Goal: Task Accomplishment & Management: Use online tool/utility

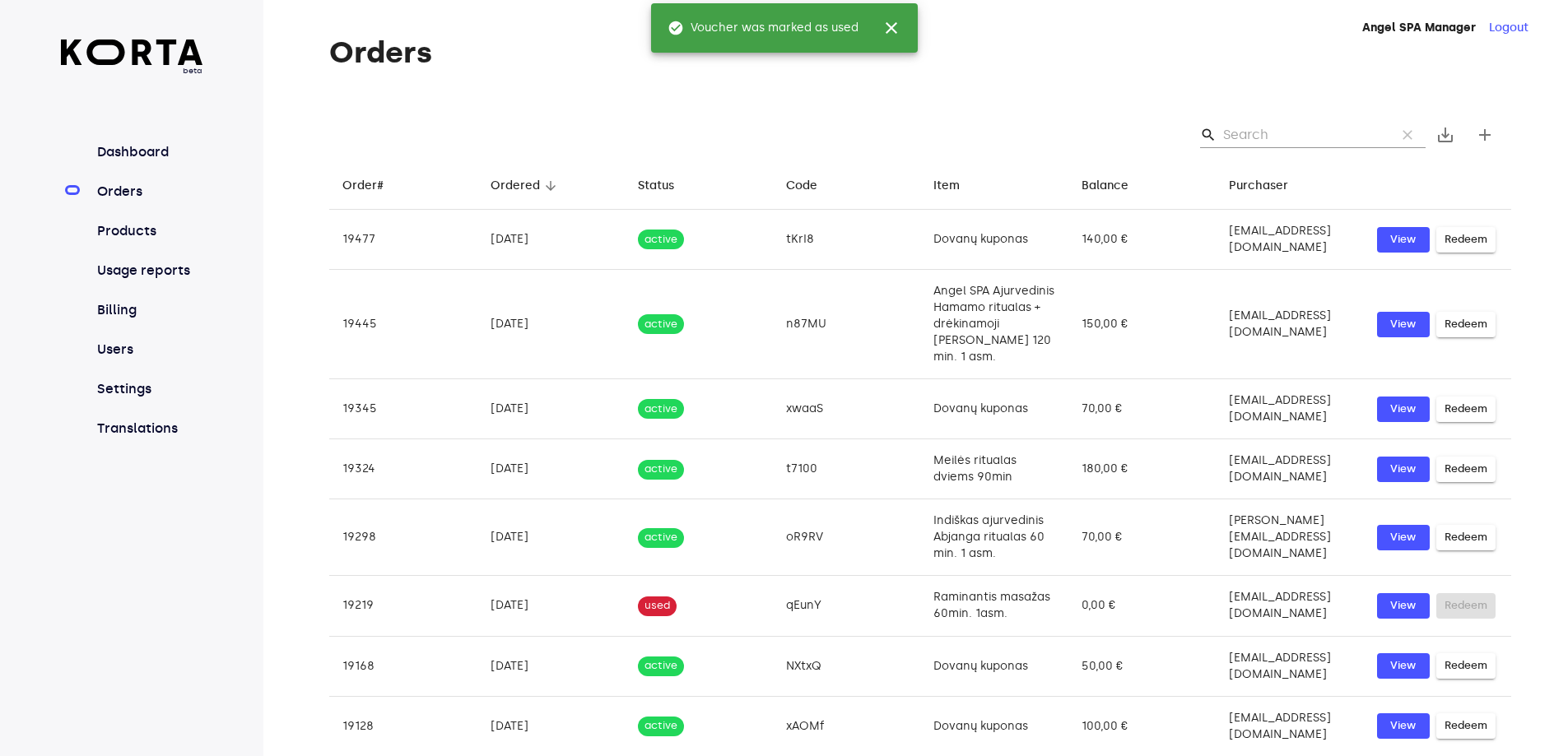
click at [899, 23] on span "close" at bounding box center [891, 28] width 20 height 20
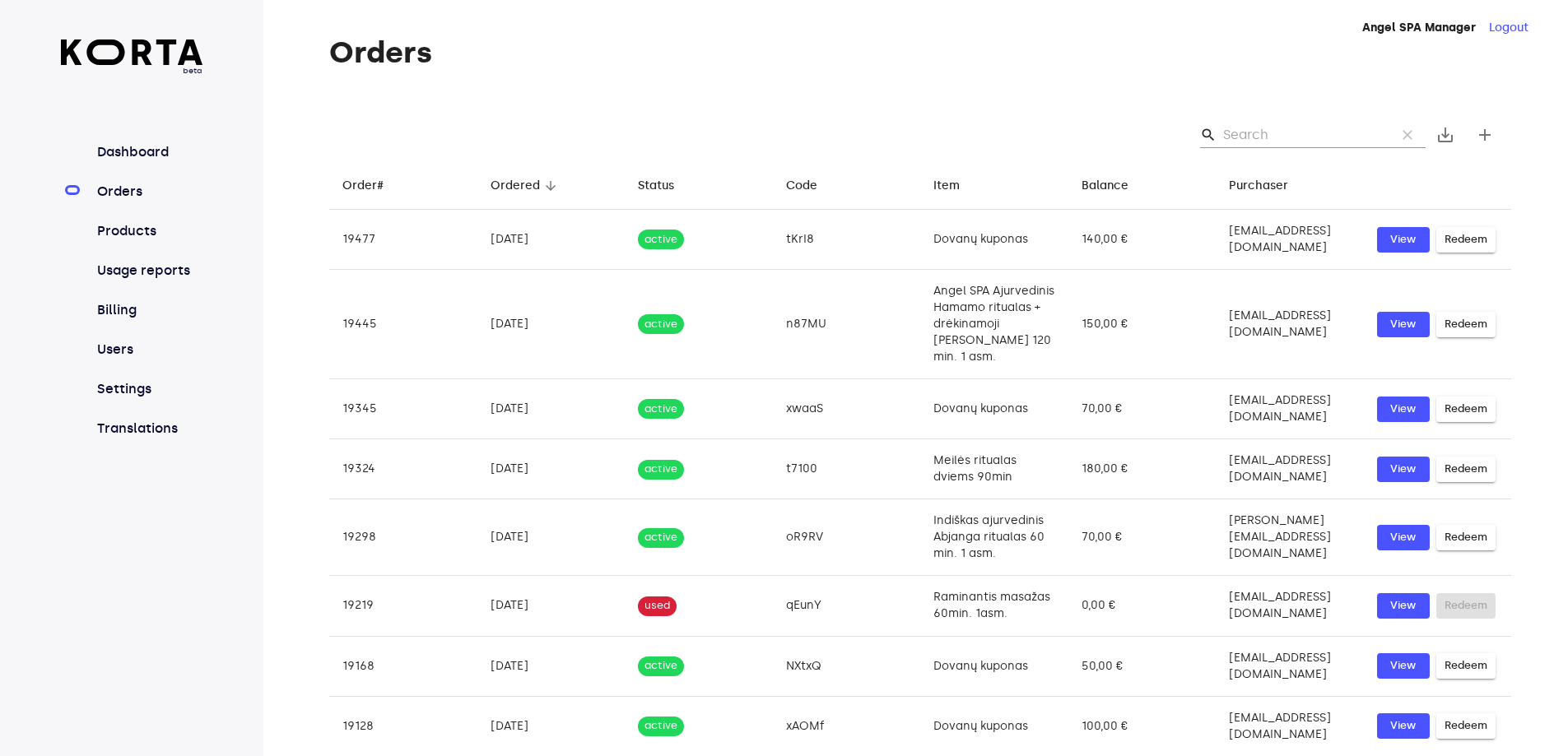
click at [1279, 137] on input "Search" at bounding box center [1303, 135] width 160 height 27
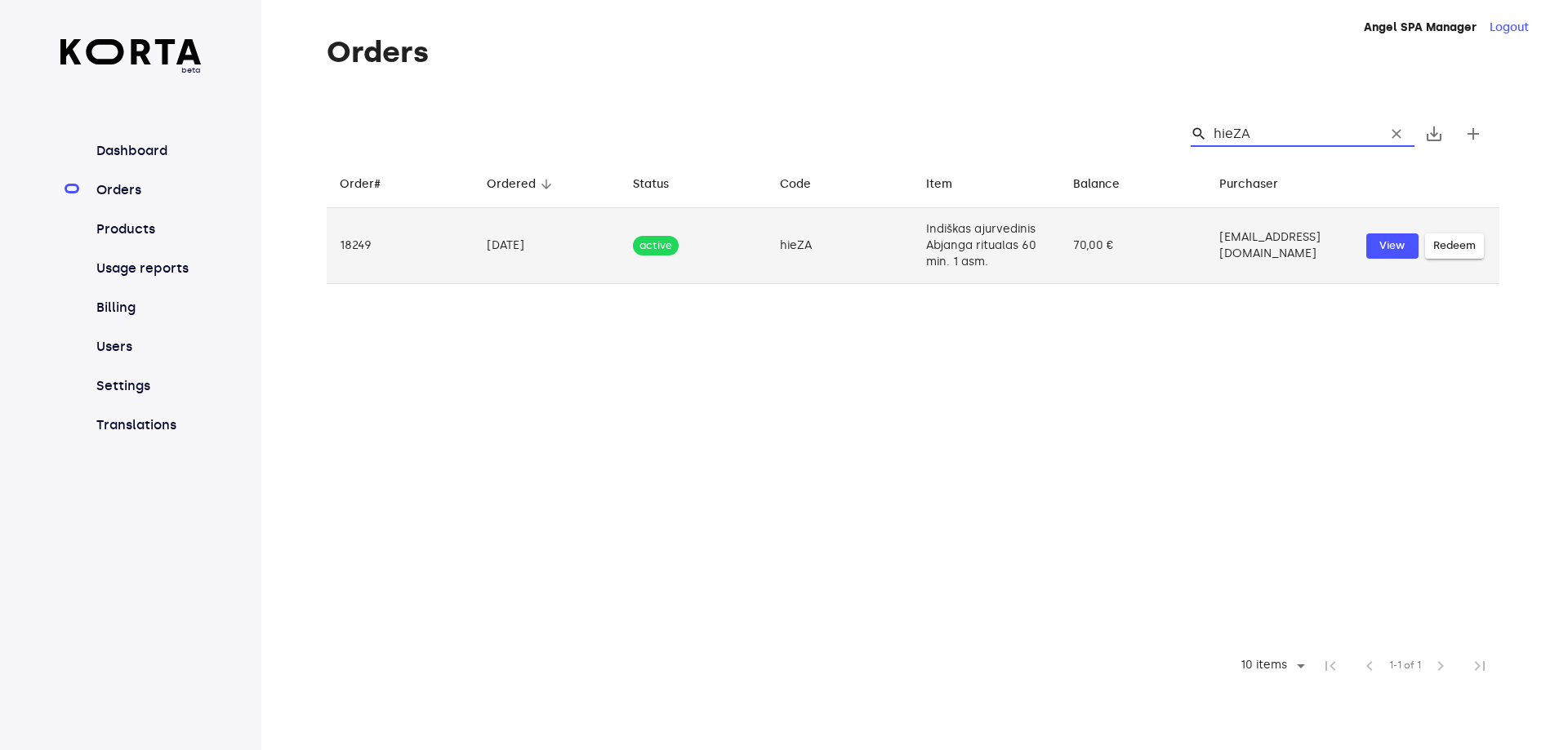
type input "hieZA"
click at [1255, 259] on td "[EMAIL_ADDRESS][DOMAIN_NAME]" at bounding box center [1279, 245] width 147 height 76
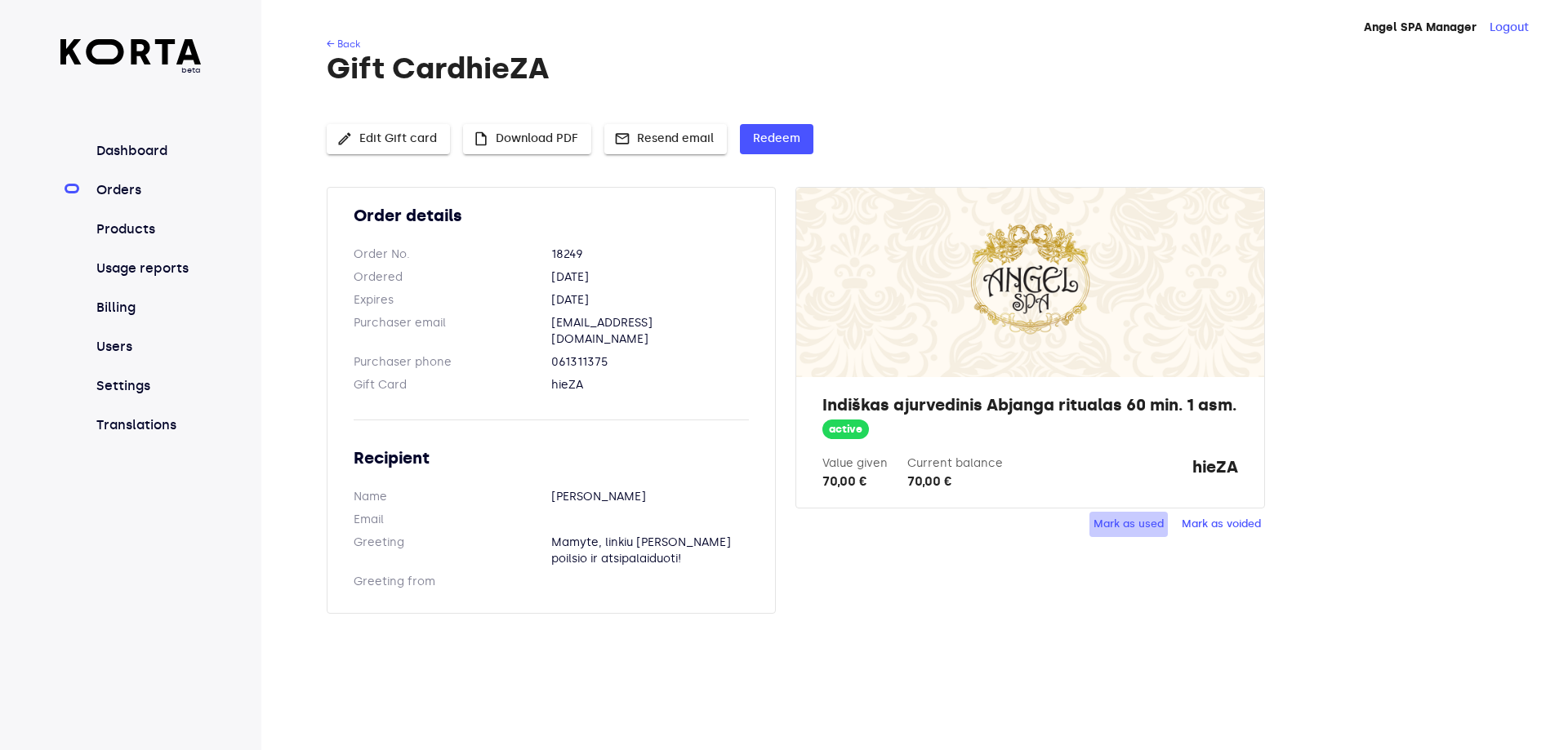
drag, startPoint x: 1130, startPoint y: 536, endPoint x: 822, endPoint y: 49, distance: 576.2
click at [1131, 535] on button "Mark as used" at bounding box center [1129, 524] width 79 height 26
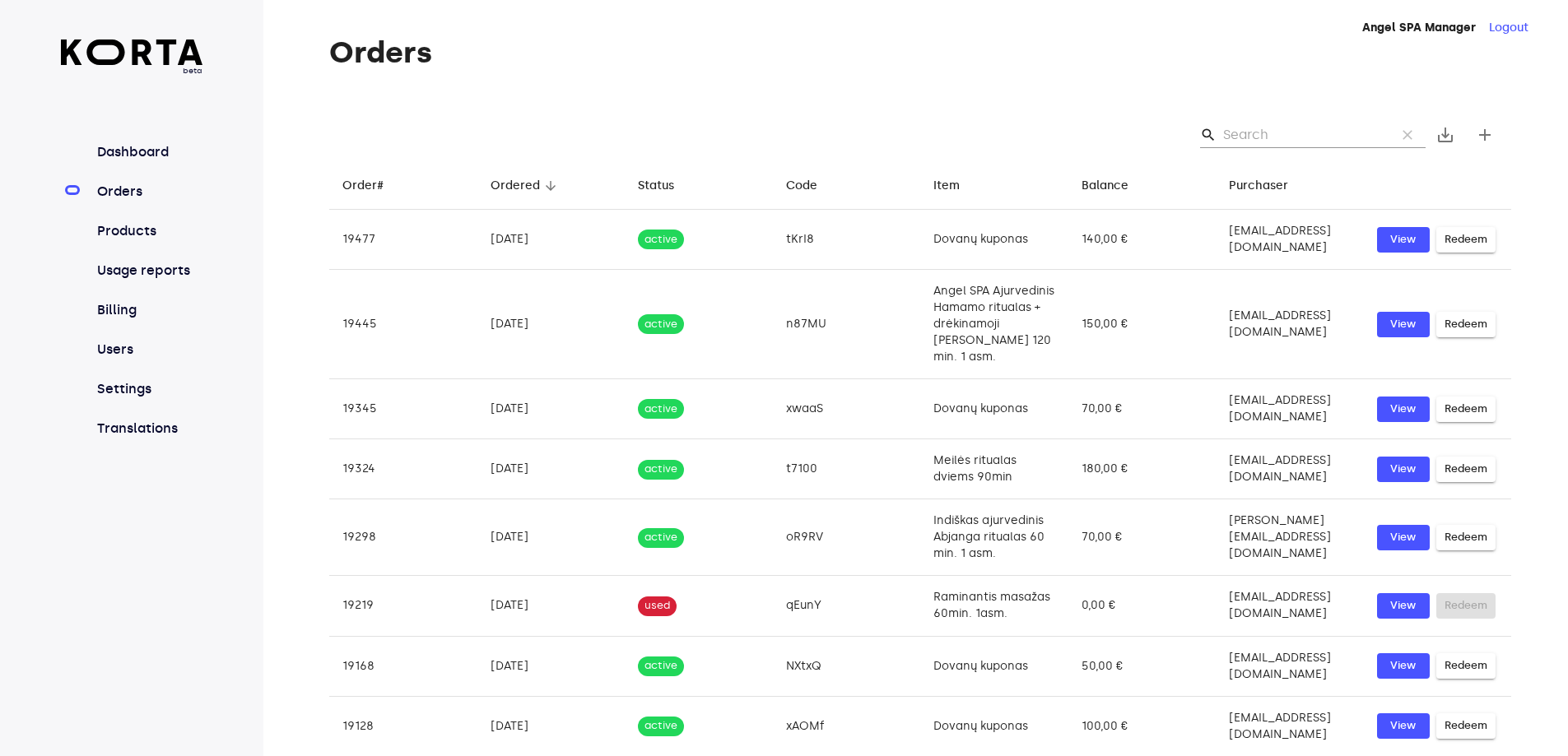
click at [1256, 123] on input "Search" at bounding box center [1303, 135] width 160 height 27
type input "E"
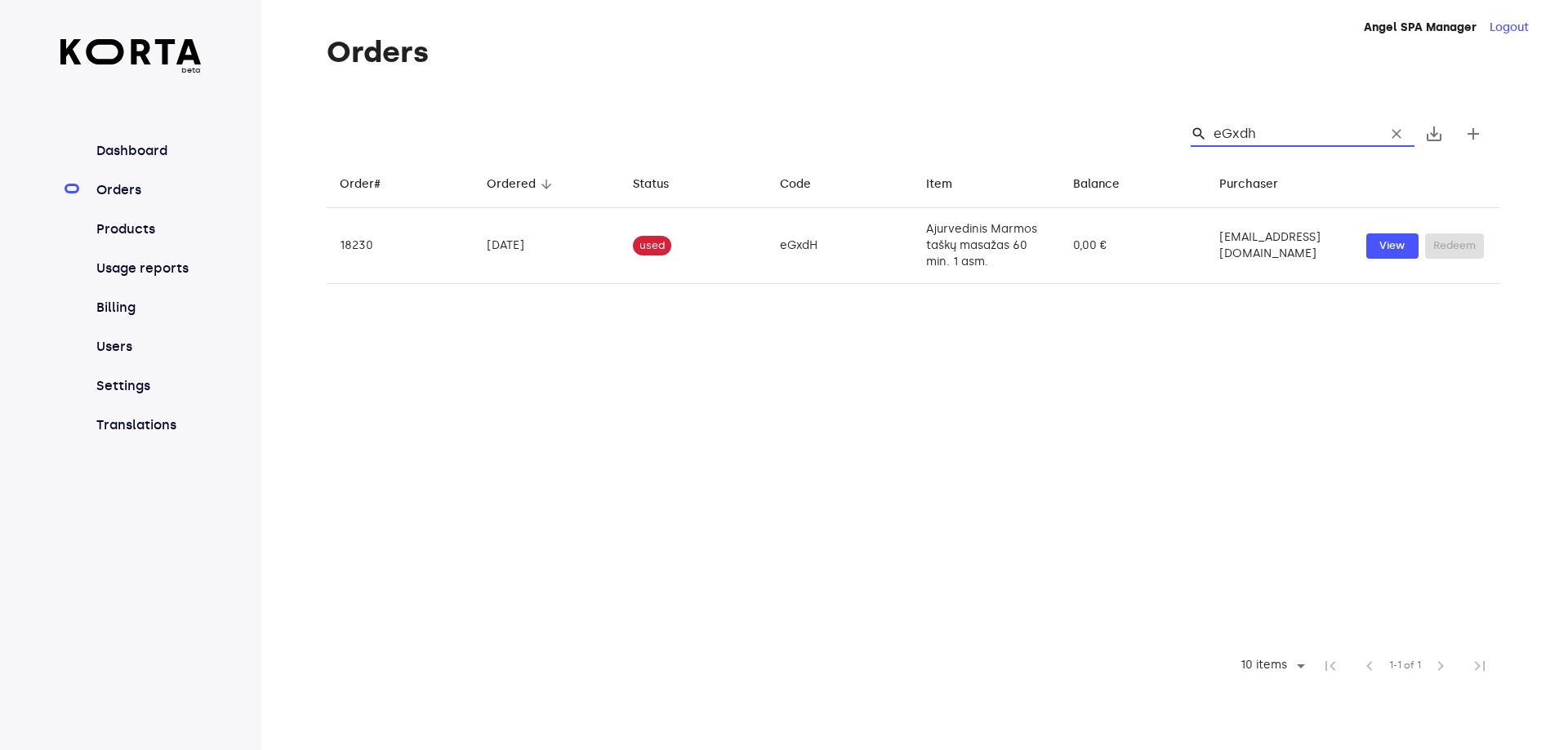
type input "eGxdh"
click at [1395, 126] on span "clear" at bounding box center [1396, 134] width 17 height 17
